Goal: Navigation & Orientation: Find specific page/section

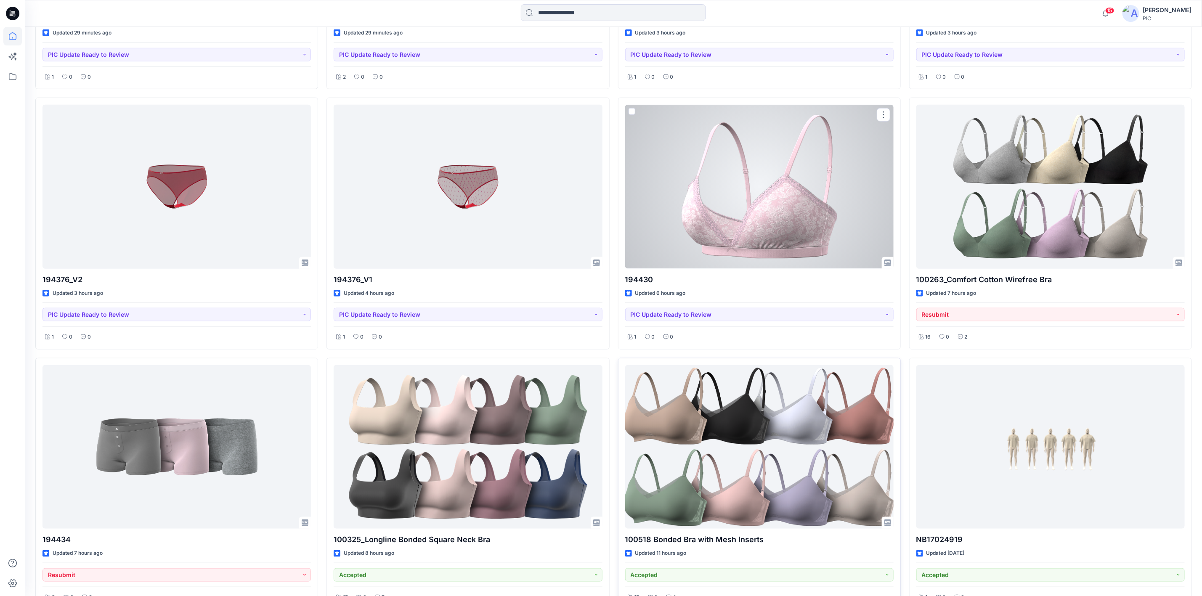
scroll to position [544, 0]
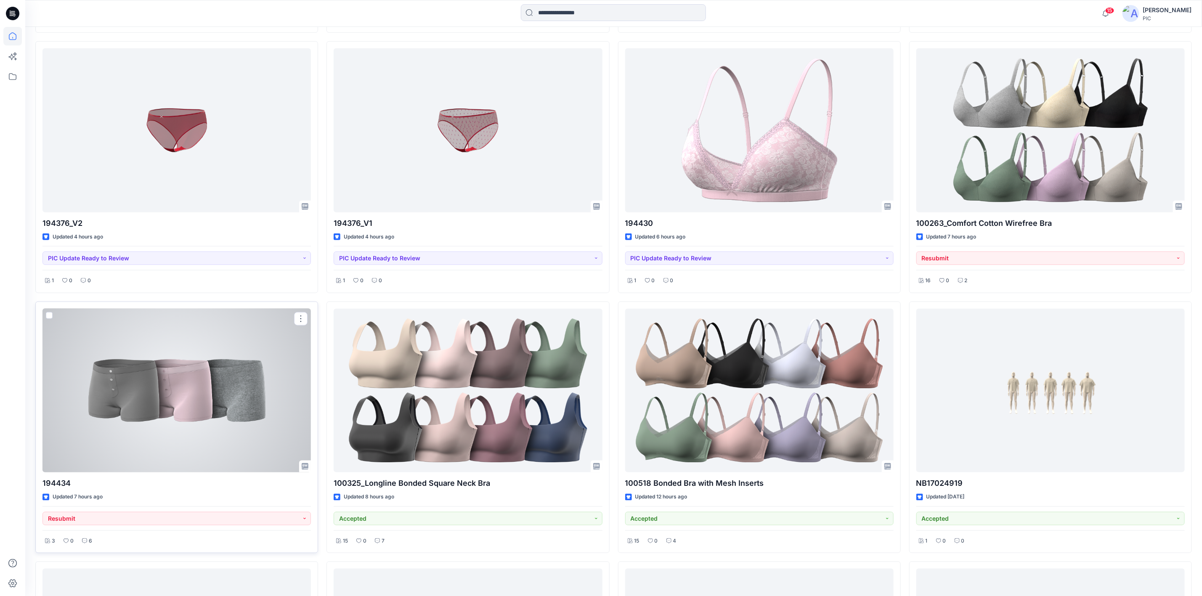
click at [232, 410] on div at bounding box center [177, 391] width 269 height 164
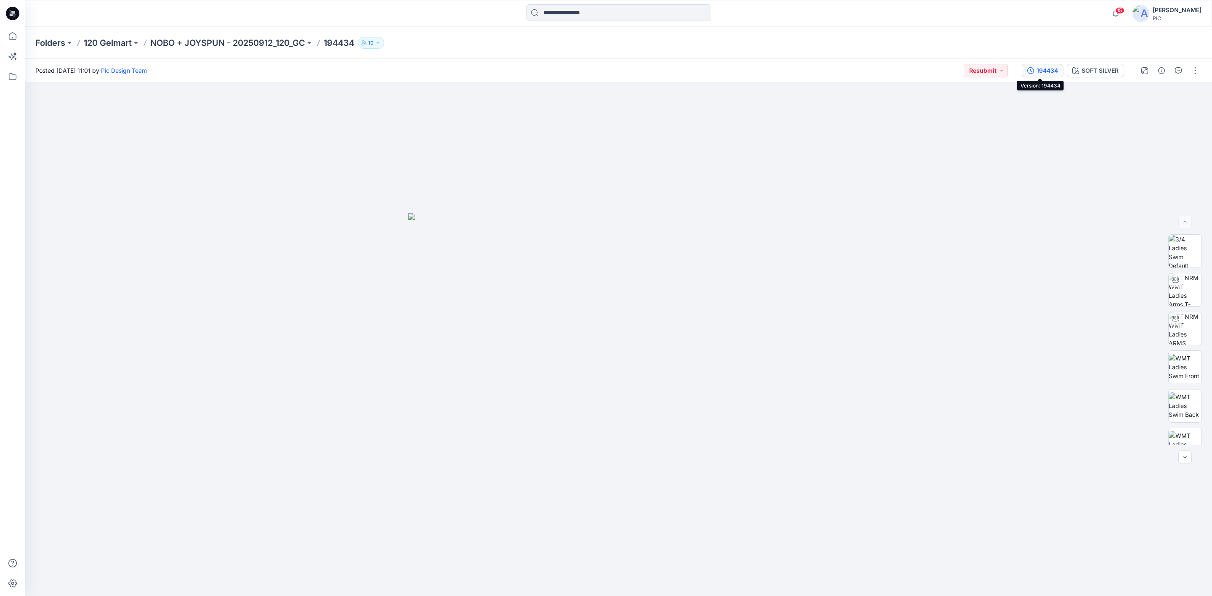
click at [1023, 72] on button "194434" at bounding box center [1043, 70] width 42 height 13
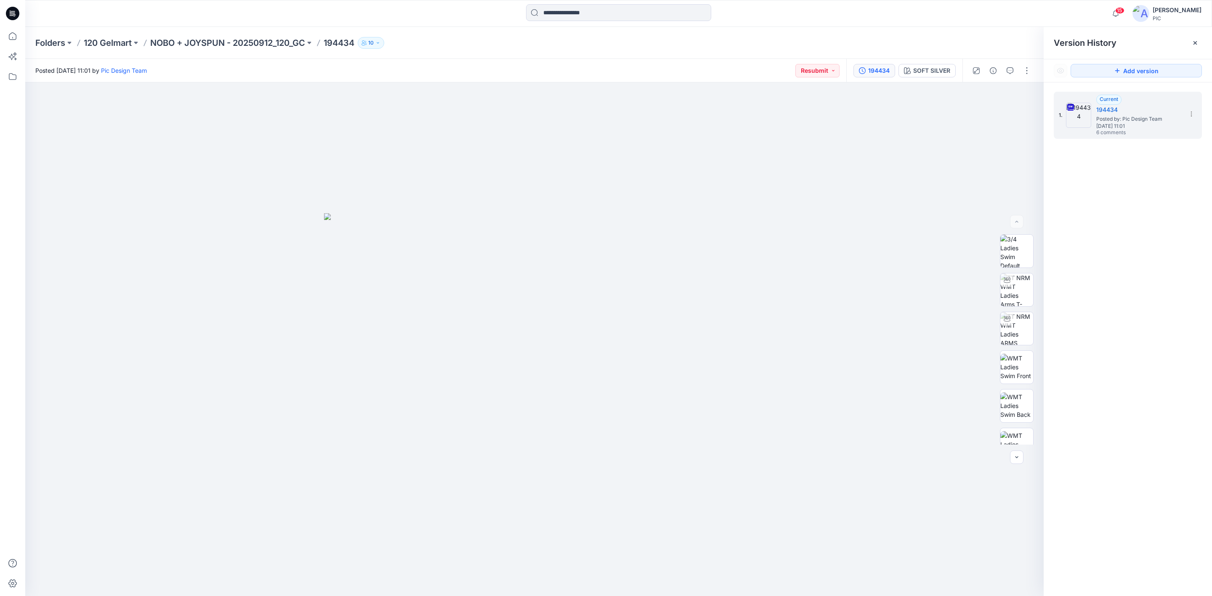
click at [1135, 213] on div "1. Current 194434 Posted by: Pic Design Team [DATE] 11:01 6 comments" at bounding box center [1128, 345] width 168 height 526
click at [1138, 194] on div "1. Current 194434 Posted by: Pic Design Team [DATE] 11:01 6 comments" at bounding box center [1128, 345] width 168 height 526
click at [1154, 217] on div "1. Current 194434 Posted by: Pic Design Team [DATE] 11:01 6 comments" at bounding box center [1128, 345] width 168 height 526
click at [109, 43] on p "120 Gelmart" at bounding box center [108, 43] width 48 height 12
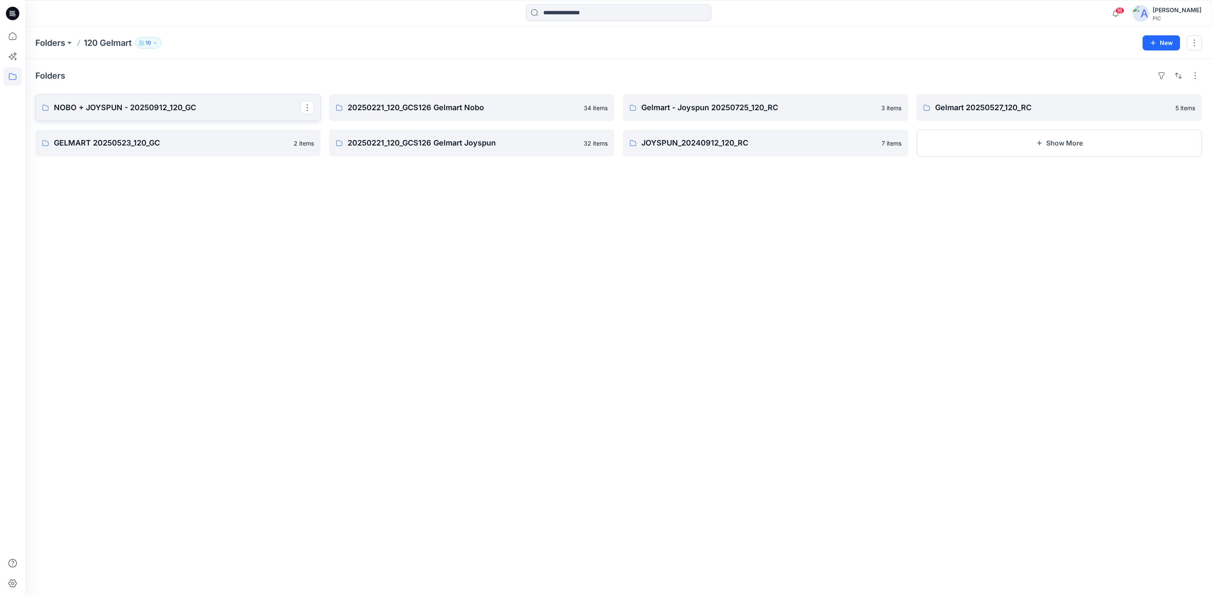
click at [121, 107] on p "NOBO + JOYSPUN - 20250912_120_GC" at bounding box center [177, 108] width 247 height 12
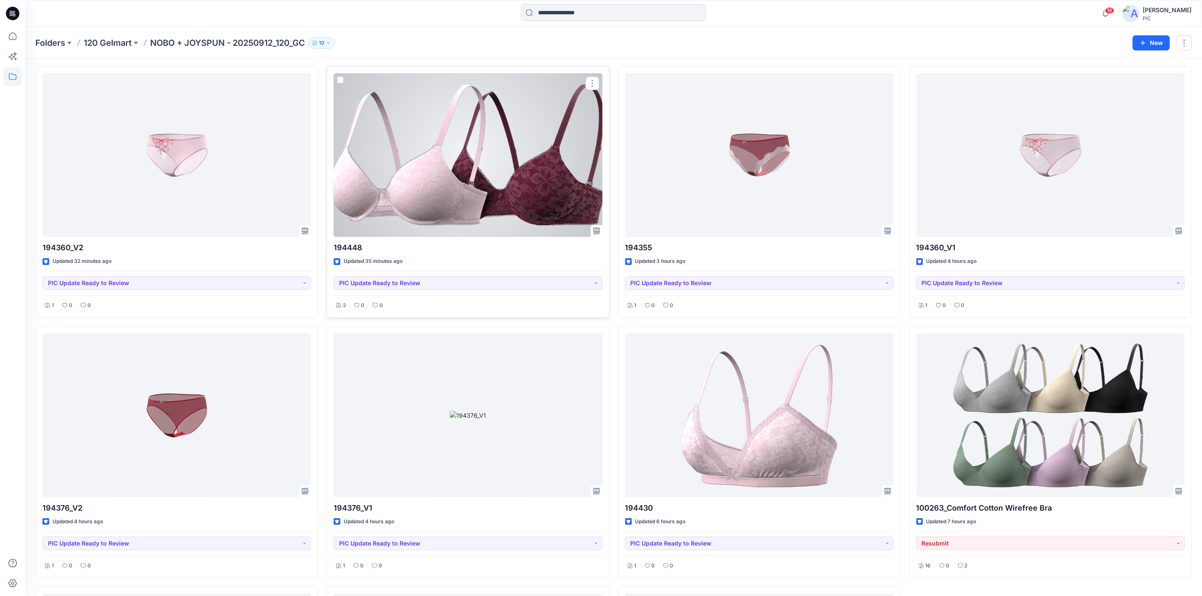
scroll to position [42, 0]
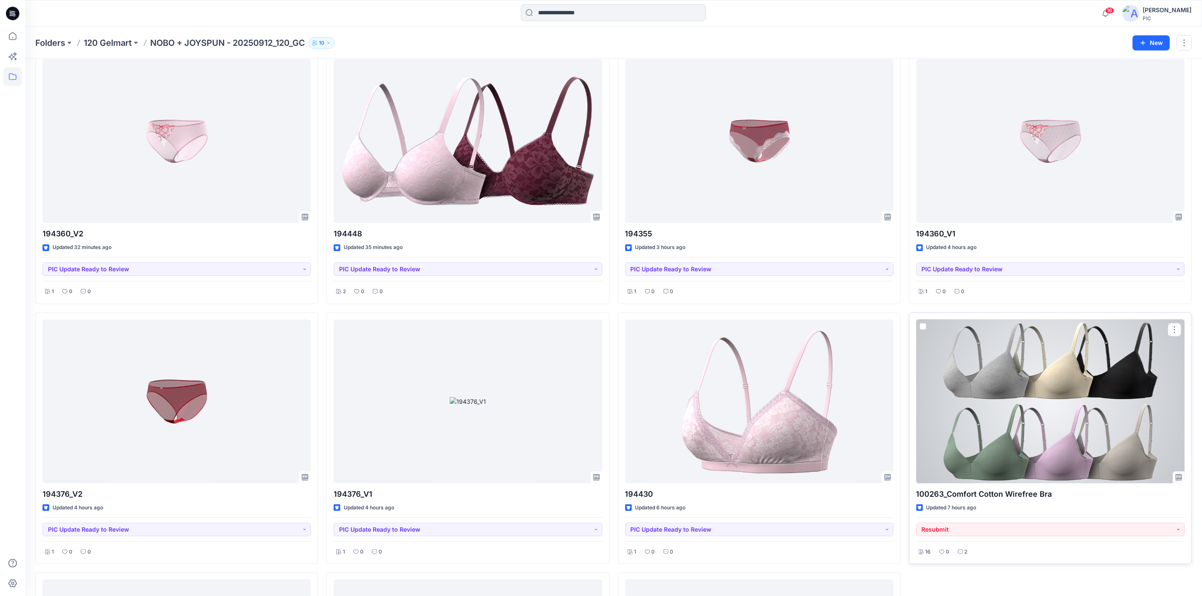
click at [1110, 511] on div "Updated 7 hours ago" at bounding box center [1051, 508] width 269 height 9
